Goal: Task Accomplishment & Management: Use online tool/utility

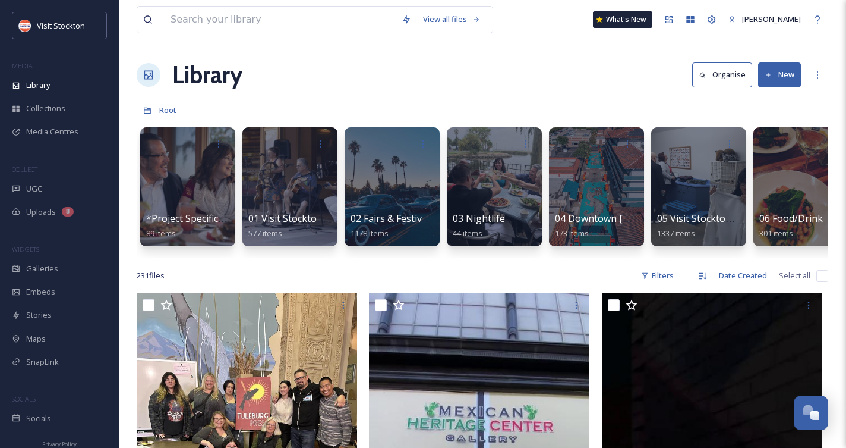
click at [319, 58] on div "Library Organise New" at bounding box center [483, 75] width 692 height 36
click at [795, 68] on button "New" at bounding box center [779, 74] width 43 height 24
click at [760, 142] on div "Folder" at bounding box center [766, 148] width 67 height 23
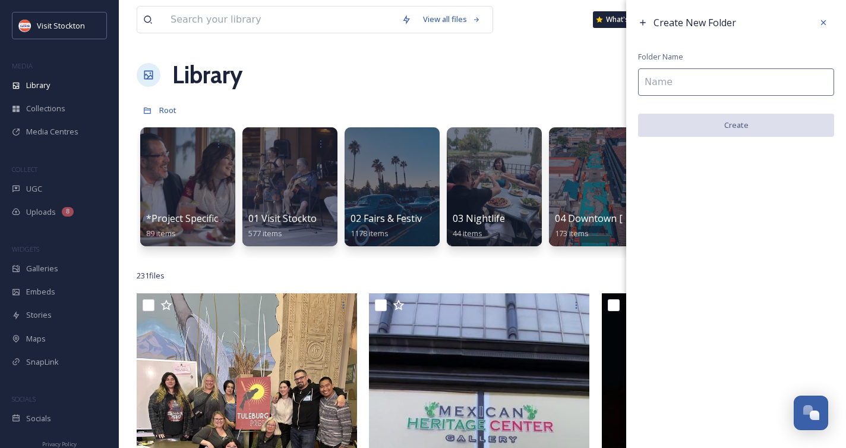
click at [673, 79] on input at bounding box center [736, 81] width 196 height 27
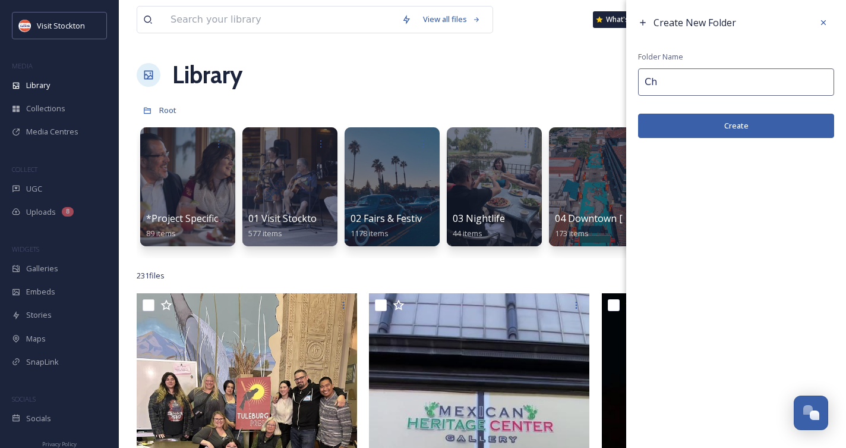
type input "C"
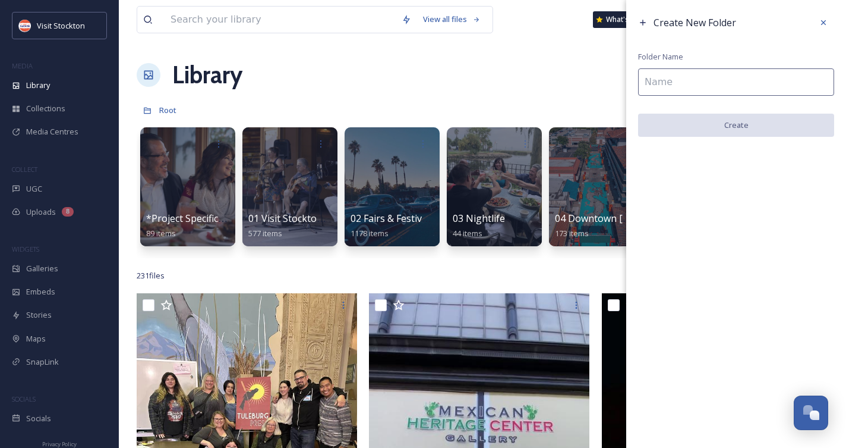
type input "D"
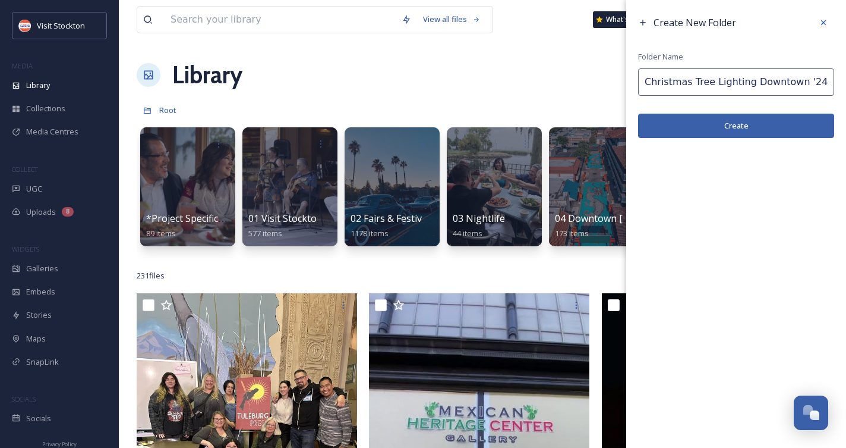
type input "Christmas Tree Lighting Downtown '24"
click at [714, 121] on button "Create" at bounding box center [736, 126] width 196 height 24
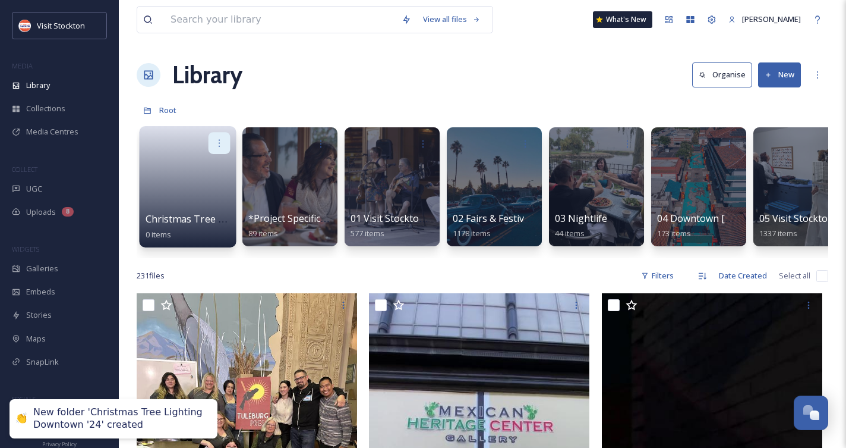
click at [215, 146] on icon at bounding box center [220, 143] width 10 height 10
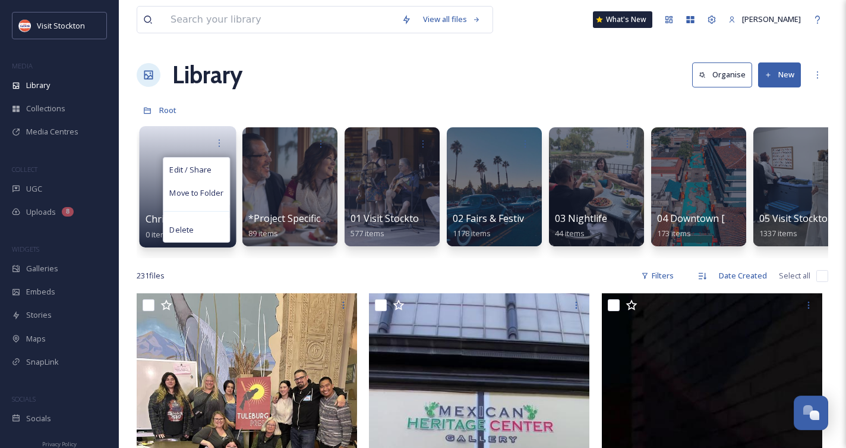
click at [192, 144] on div "Edit / Share Move to Folder Delete" at bounding box center [188, 143] width 85 height 22
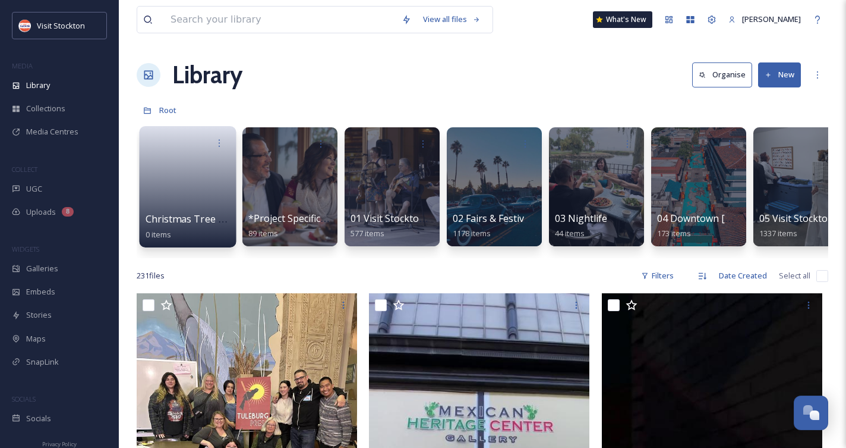
click at [190, 179] on link at bounding box center [188, 183] width 85 height 58
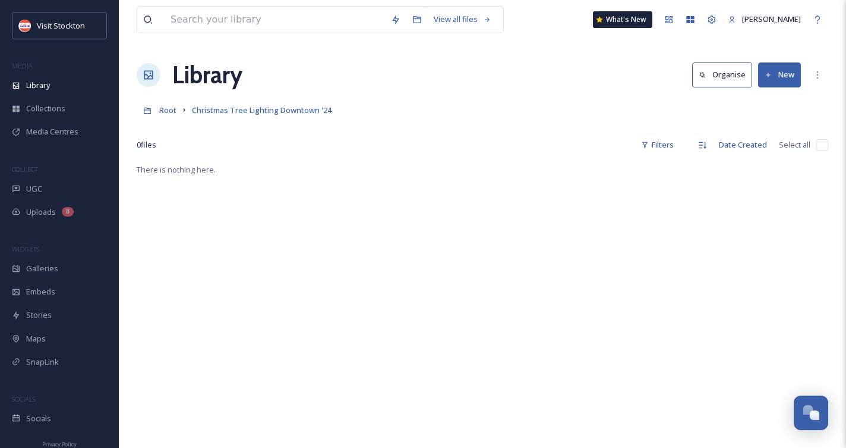
click at [785, 64] on button "New" at bounding box center [779, 74] width 43 height 24
drag, startPoint x: 761, startPoint y: 116, endPoint x: 760, endPoint y: 93, distance: 22.6
click at [760, 93] on div "File Upload .zip Upload Folder" at bounding box center [767, 125] width 68 height 71
click at [742, 100] on icon at bounding box center [744, 102] width 10 height 10
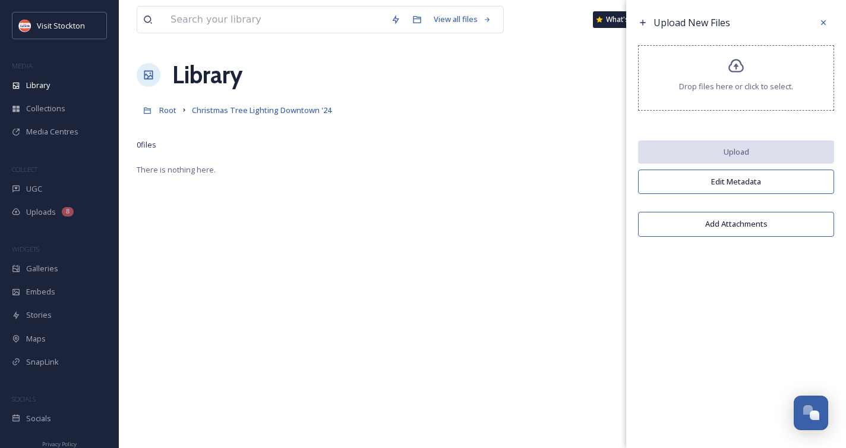
click at [747, 70] on div "Drop files here or click to select." at bounding box center [736, 77] width 196 height 65
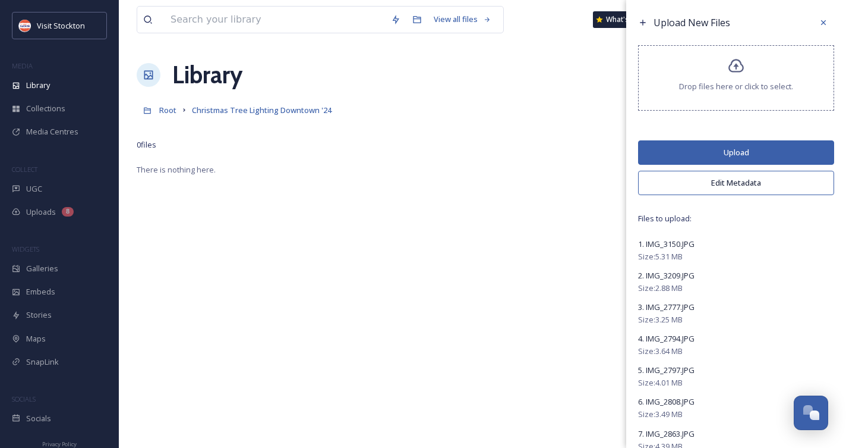
click at [748, 155] on button "Upload" at bounding box center [736, 152] width 196 height 24
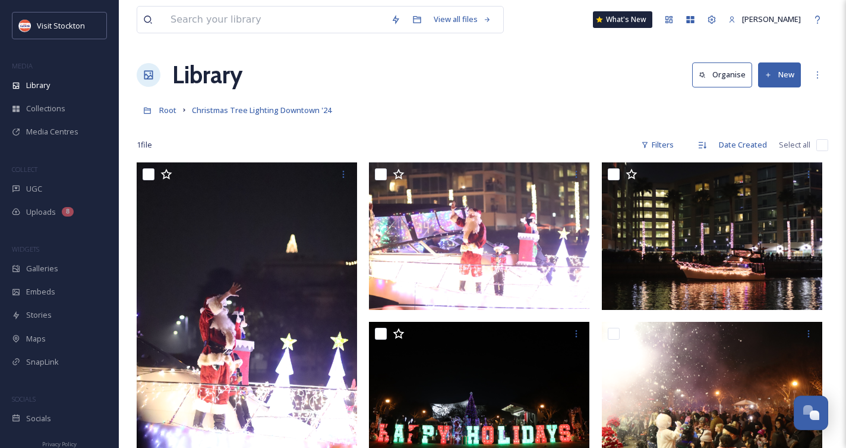
click at [580, 100] on div "Root Christmas Tree Lighting Downtown '24" at bounding box center [483, 110] width 692 height 23
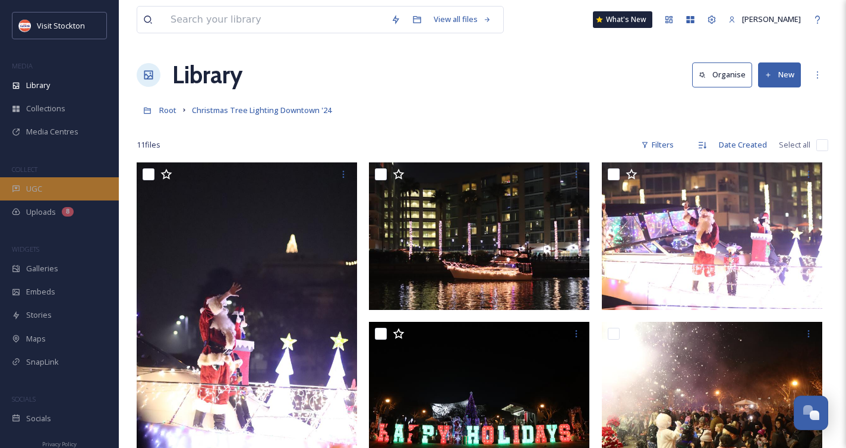
click at [51, 189] on div "UGC" at bounding box center [59, 188] width 119 height 23
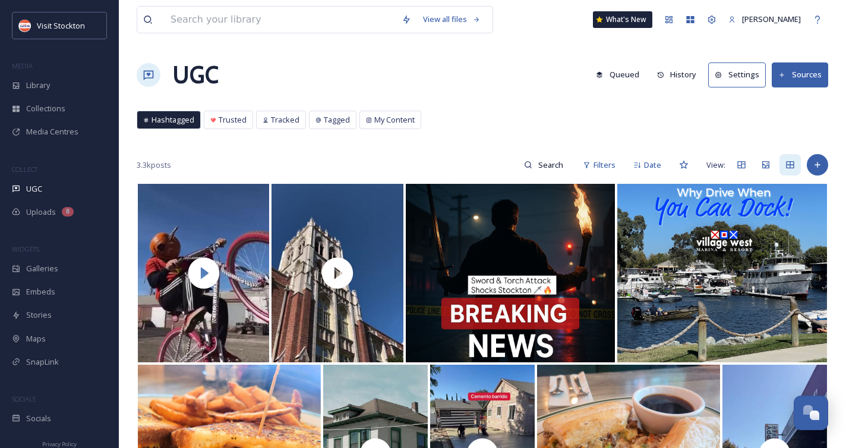
click at [304, 78] on div "UGC Queued History Settings Sources" at bounding box center [483, 75] width 692 height 36
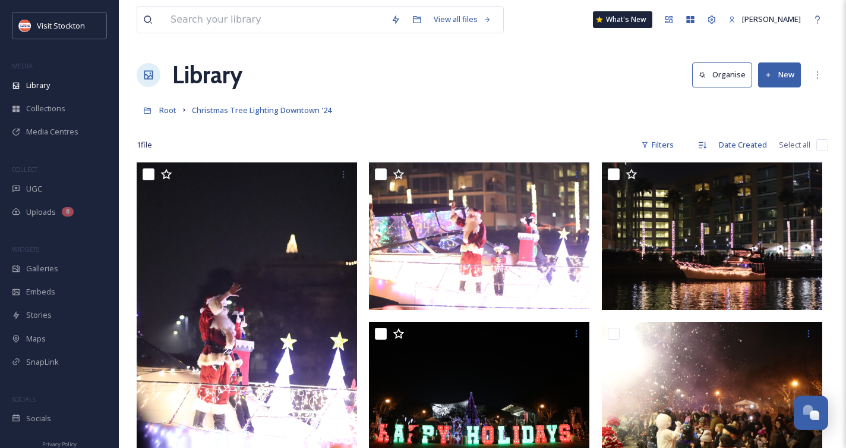
click at [333, 86] on div "Library Organise New" at bounding box center [483, 75] width 692 height 36
